Goal: Transaction & Acquisition: Purchase product/service

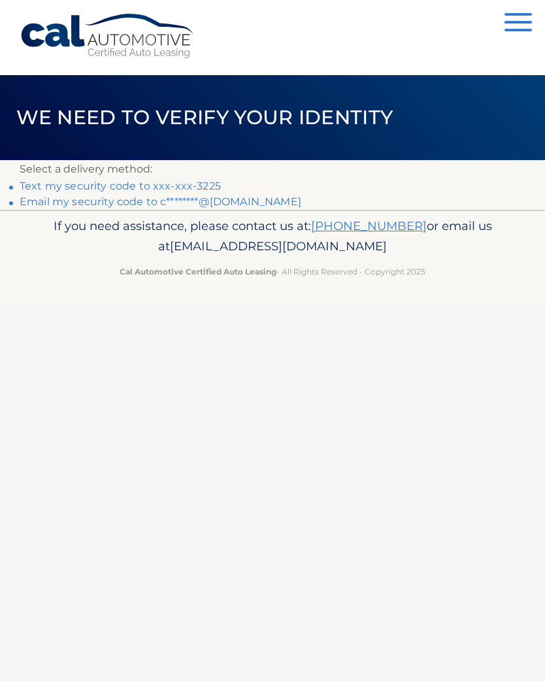
click at [105, 189] on link "Text my security code to xxx-xxx-3225" at bounding box center [120, 186] width 201 height 12
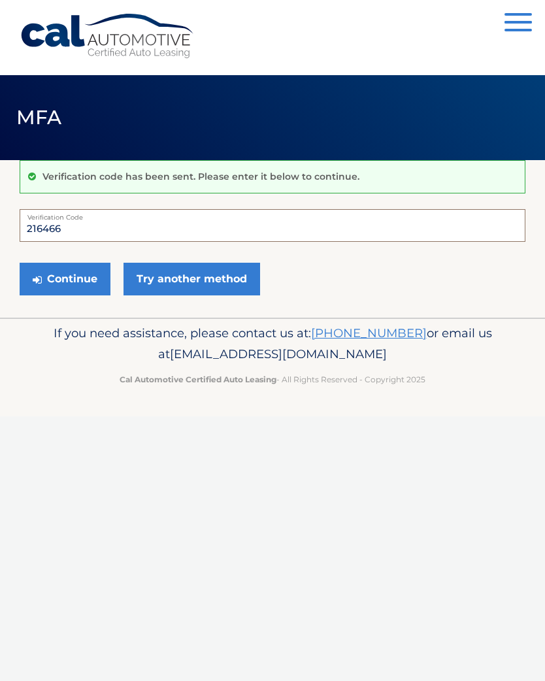
type input "216466"
click at [60, 282] on button "Continue" at bounding box center [65, 279] width 91 height 33
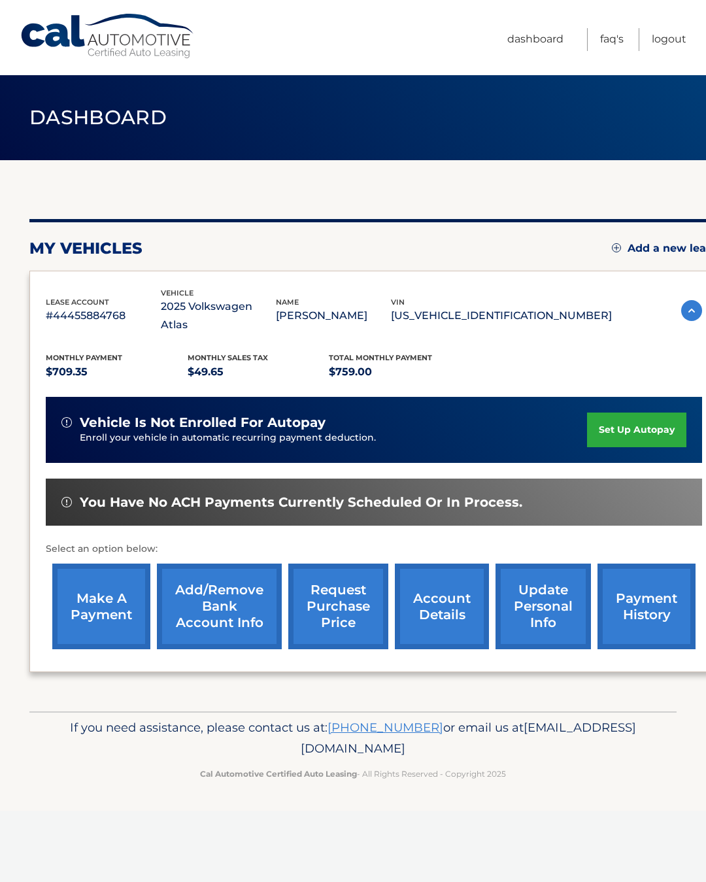
click at [107, 589] on link "make a payment" at bounding box center [101, 607] width 98 height 86
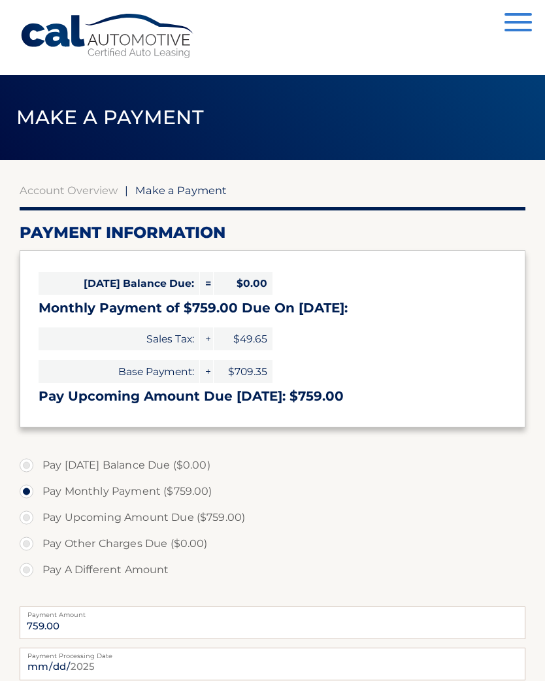
select select "NjQyZGNmNzQtOTE2OC00OTk4LWI1ZDktZWQyMjA3OTQ3NjU3"
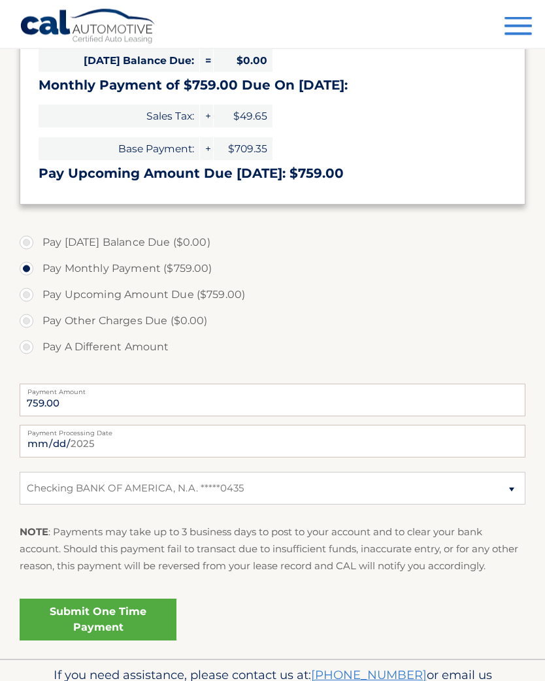
scroll to position [225, 0]
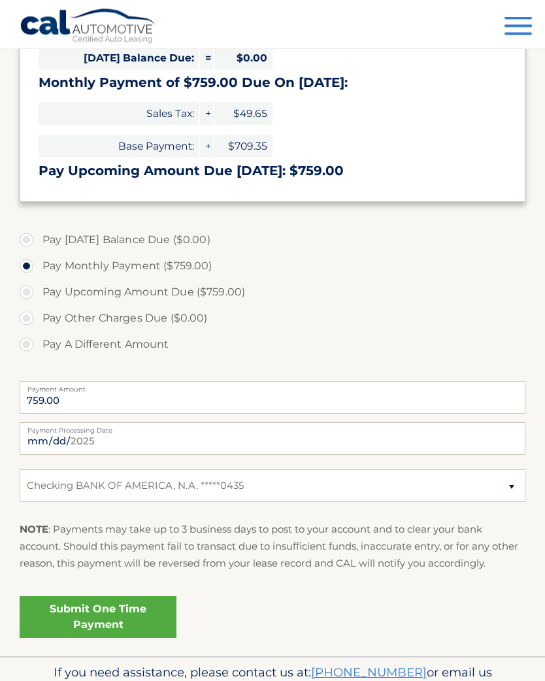
click at [123, 615] on link "Submit One Time Payment" at bounding box center [98, 618] width 157 height 42
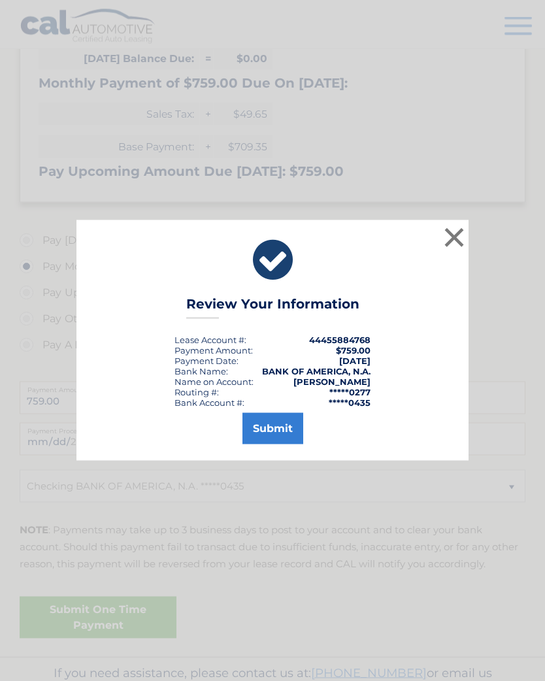
scroll to position [226, 0]
click at [287, 443] on button "Submit" at bounding box center [273, 428] width 61 height 31
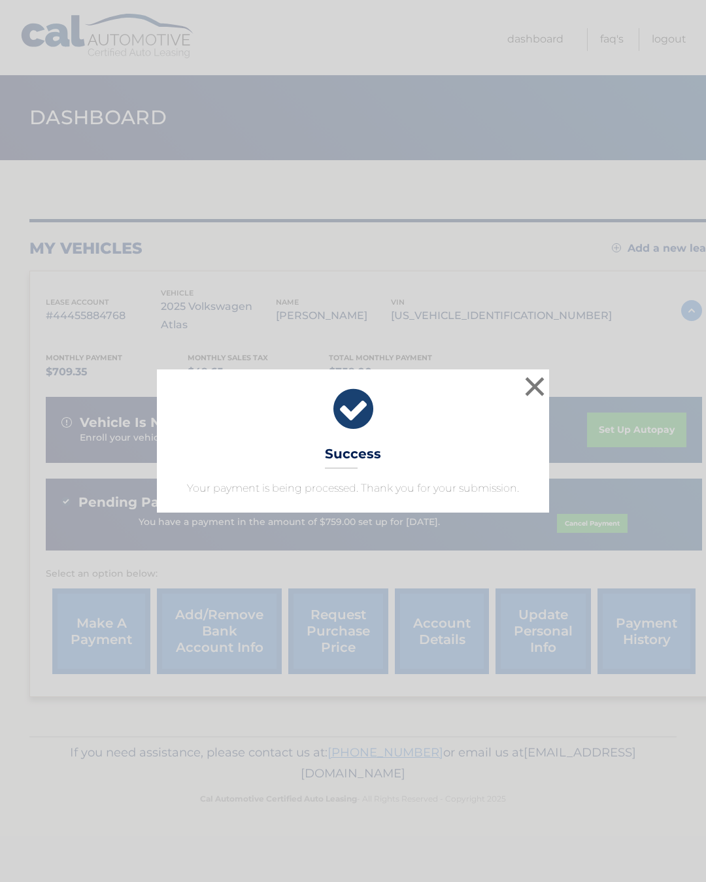
click at [540, 379] on button "×" at bounding box center [535, 386] width 26 height 26
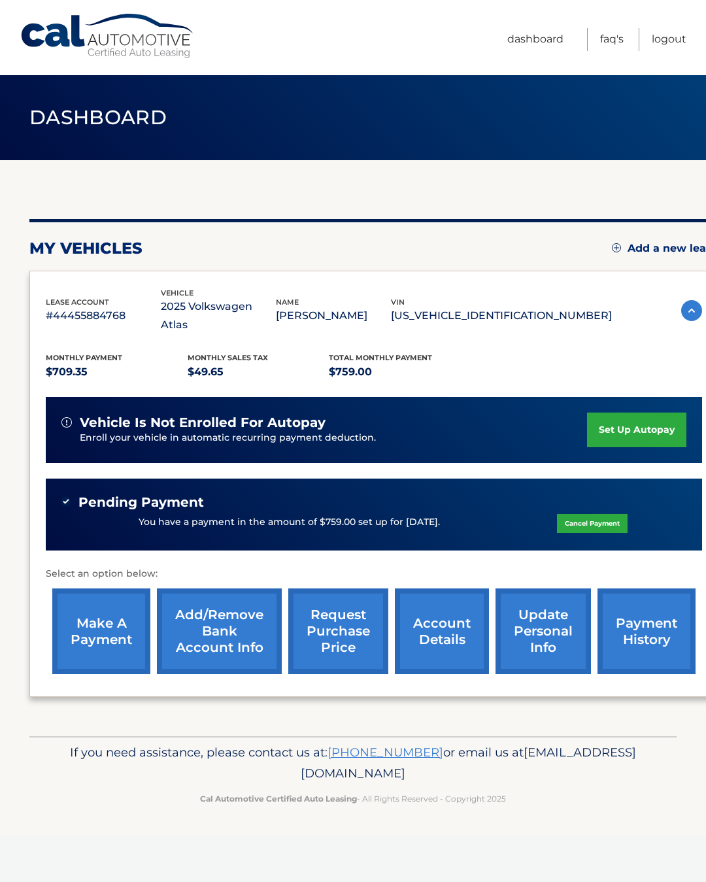
click at [674, 44] on link "Logout" at bounding box center [669, 39] width 35 height 23
